Goal: Check status: Check status

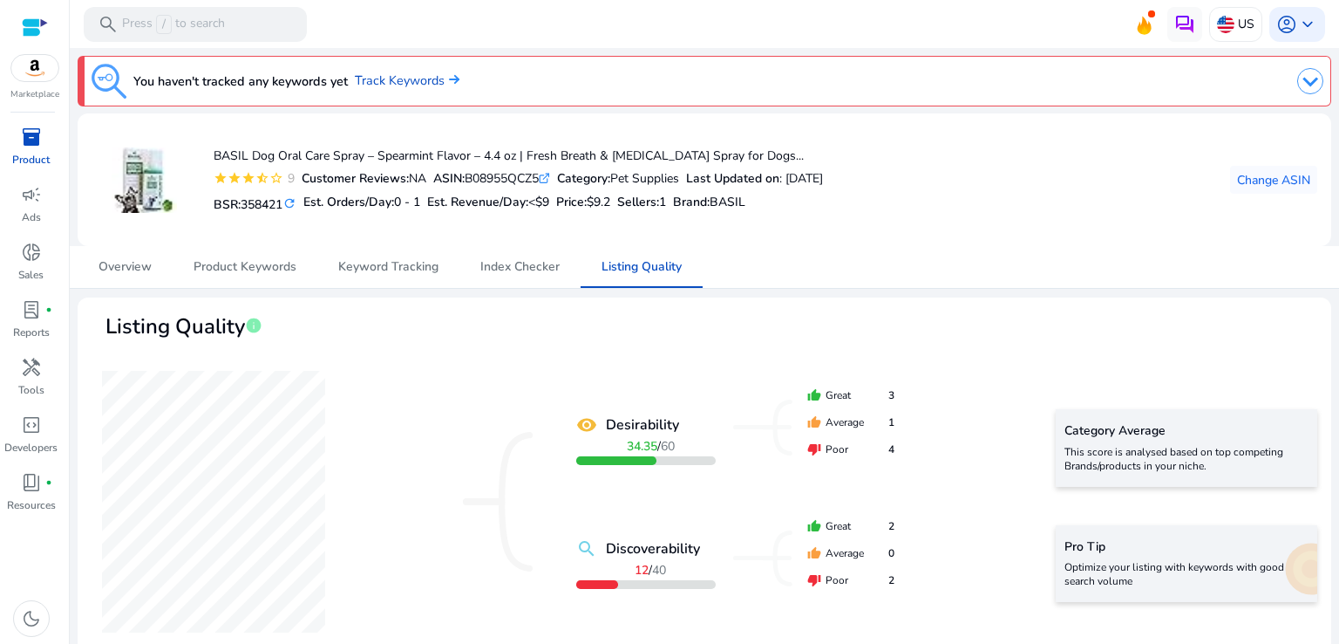
click at [1042, 193] on div "BASIL Dog Oral Care Spray – Spearmint Flavor – 4.4 oz | Fresh Breath & [MEDICAL…" at bounding box center [705, 179] width 1226 height 105
click at [1109, 181] on div "BASIL Dog Oral Care Spray – Spearmint Flavor – 4.4 oz | Fresh Breath & [MEDICAL…" at bounding box center [705, 179] width 1226 height 105
click at [704, 170] on b "Last Updated on" at bounding box center [732, 178] width 93 height 17
click at [411, 81] on link "Track Keywords" at bounding box center [407, 81] width 105 height 19
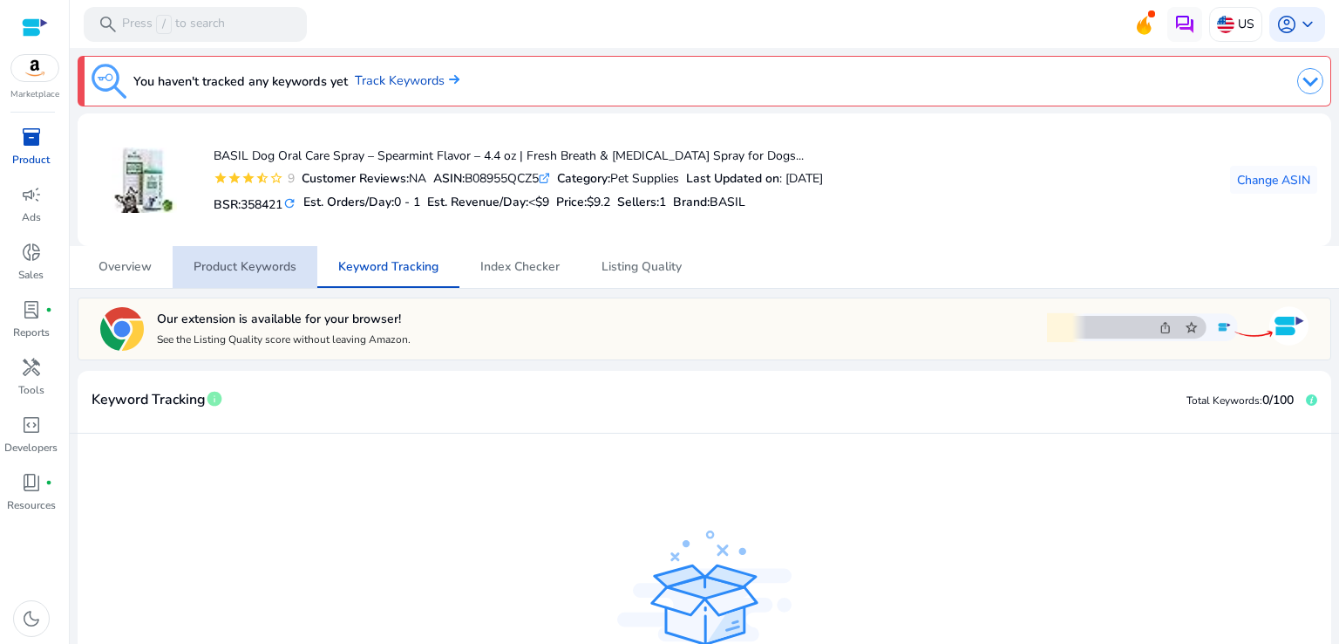
click at [260, 272] on span "Product Keywords" at bounding box center [245, 267] width 103 height 12
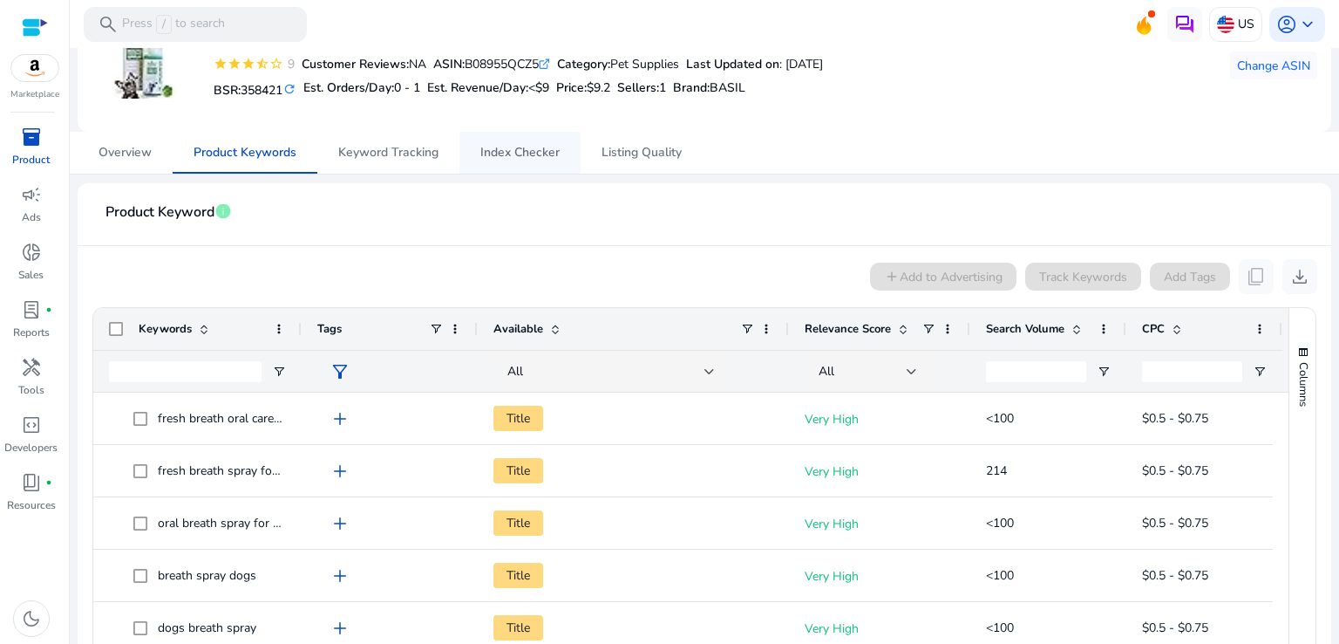
scroll to position [262, 0]
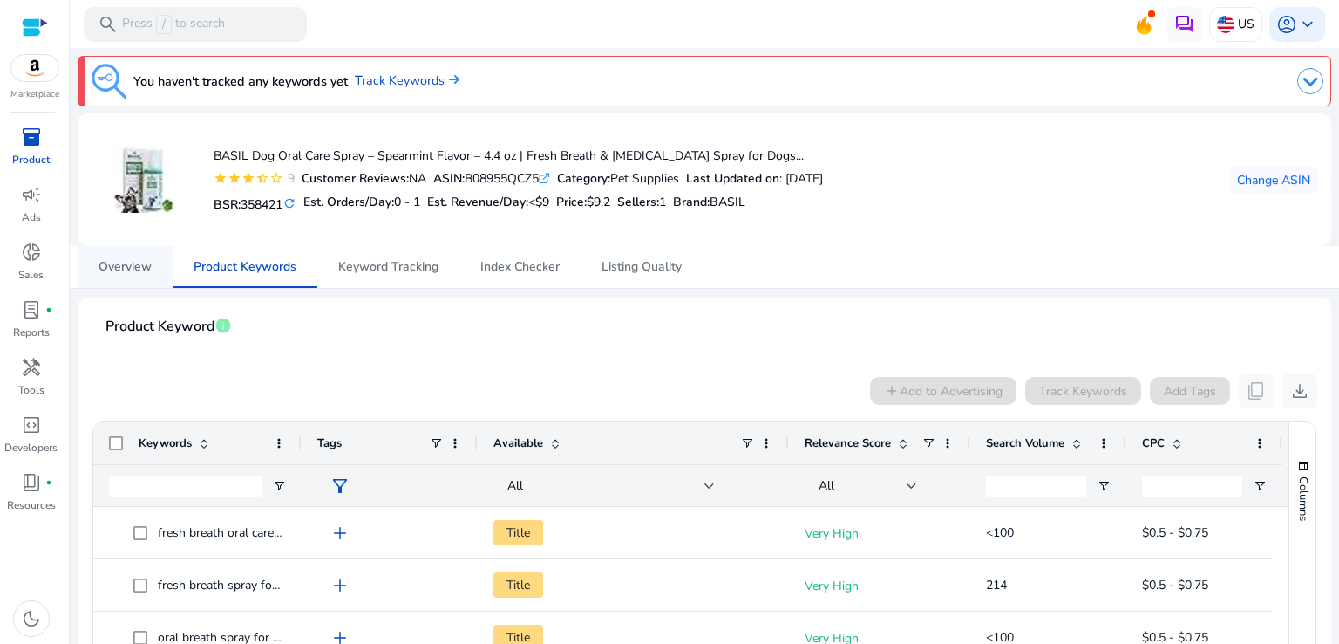
click at [140, 270] on span "Overview" at bounding box center [125, 267] width 53 height 12
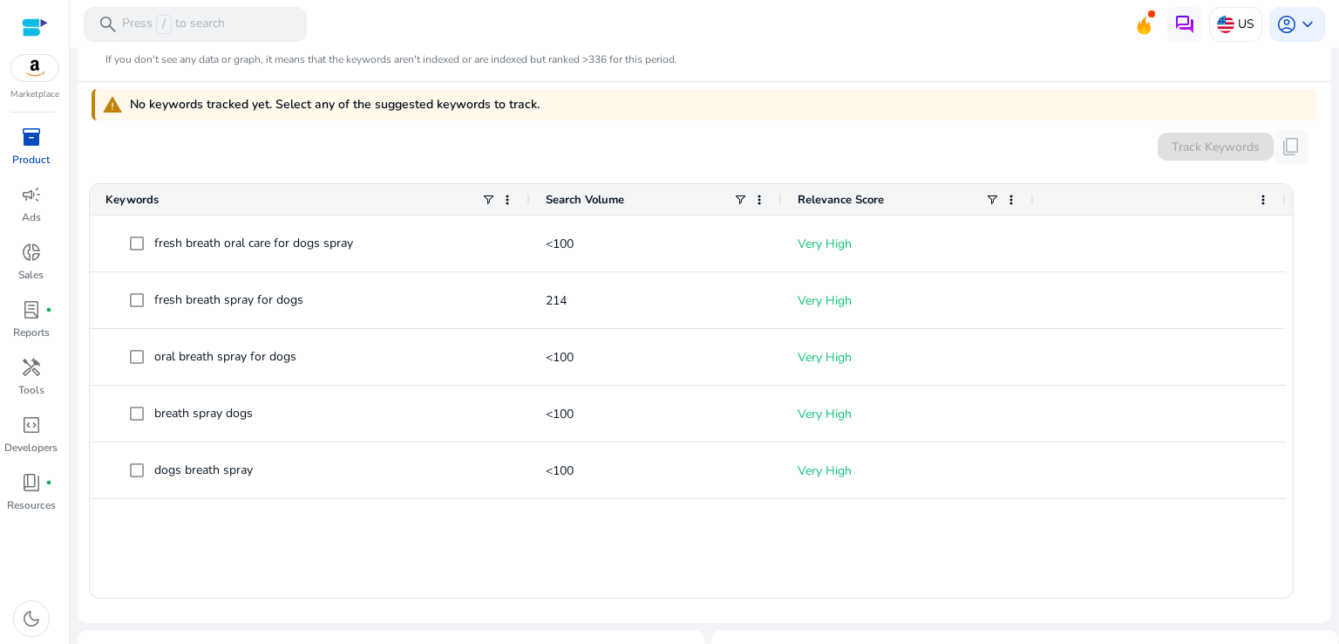
scroll to position [174, 0]
